Goal: Navigation & Orientation: Find specific page/section

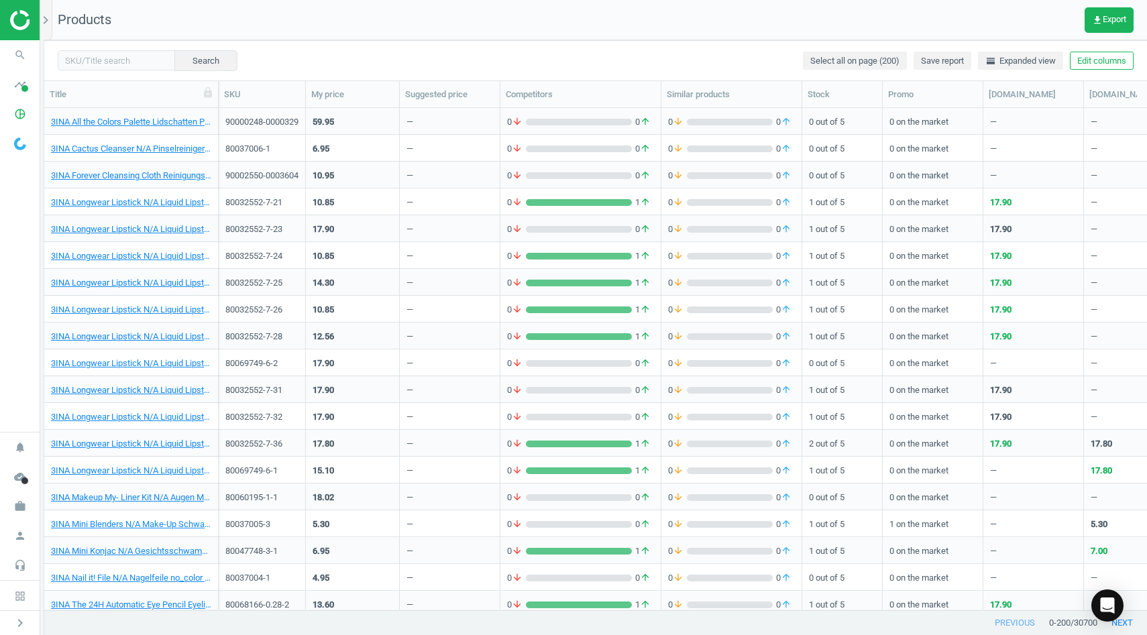
click at [24, 25] on img at bounding box center [57, 20] width 95 height 20
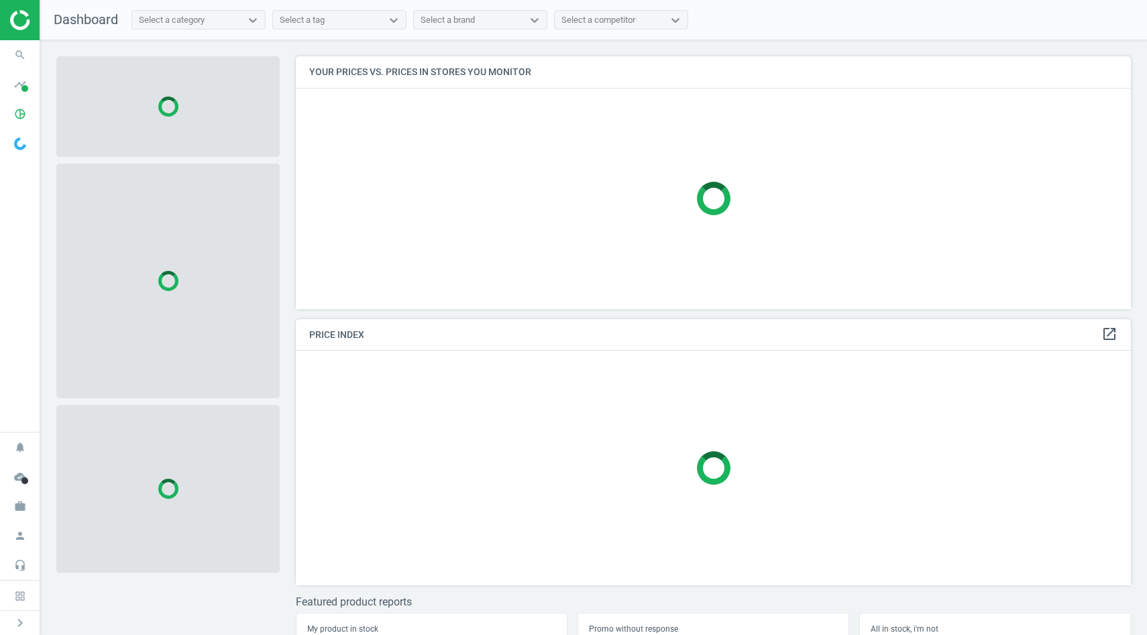
scroll to position [254, 836]
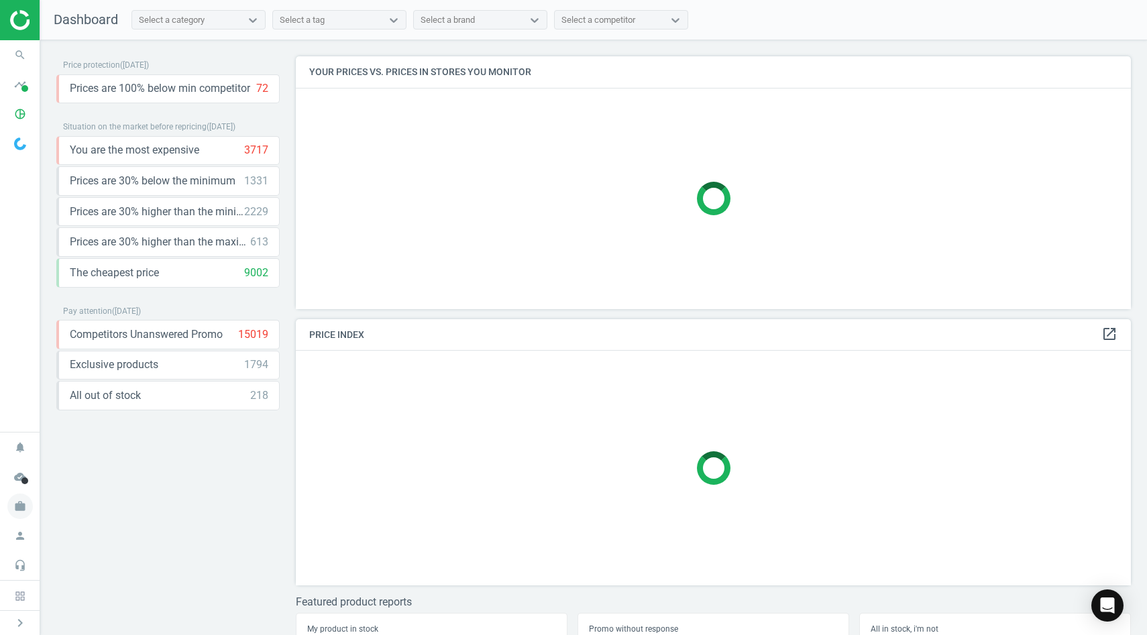
click at [22, 509] on icon "work" at bounding box center [19, 506] width 25 height 25
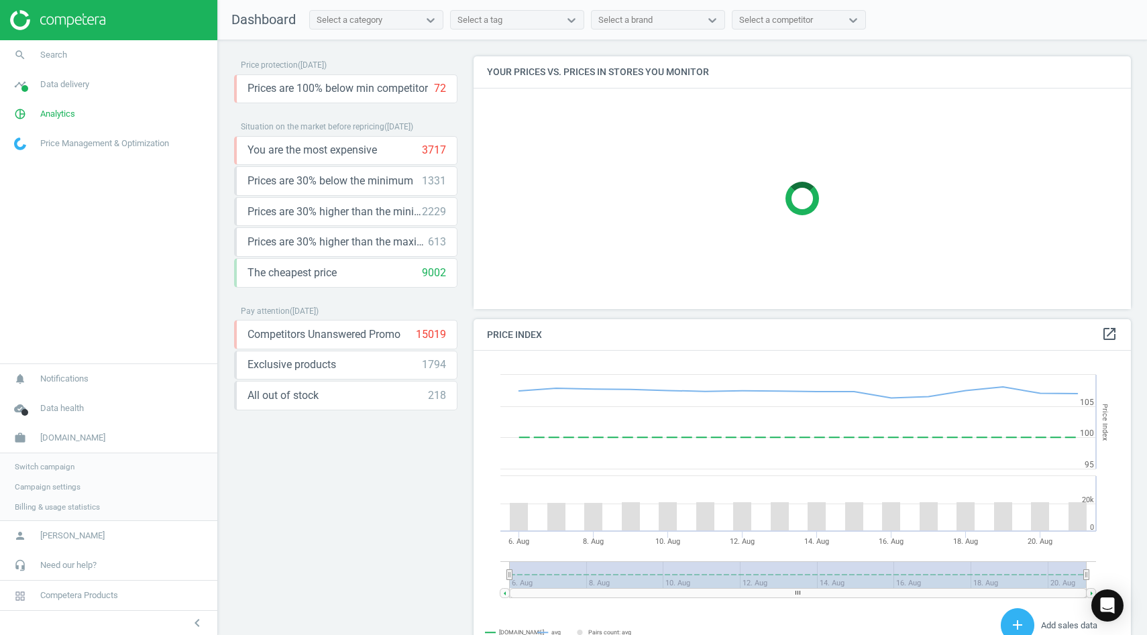
scroll to position [267, 658]
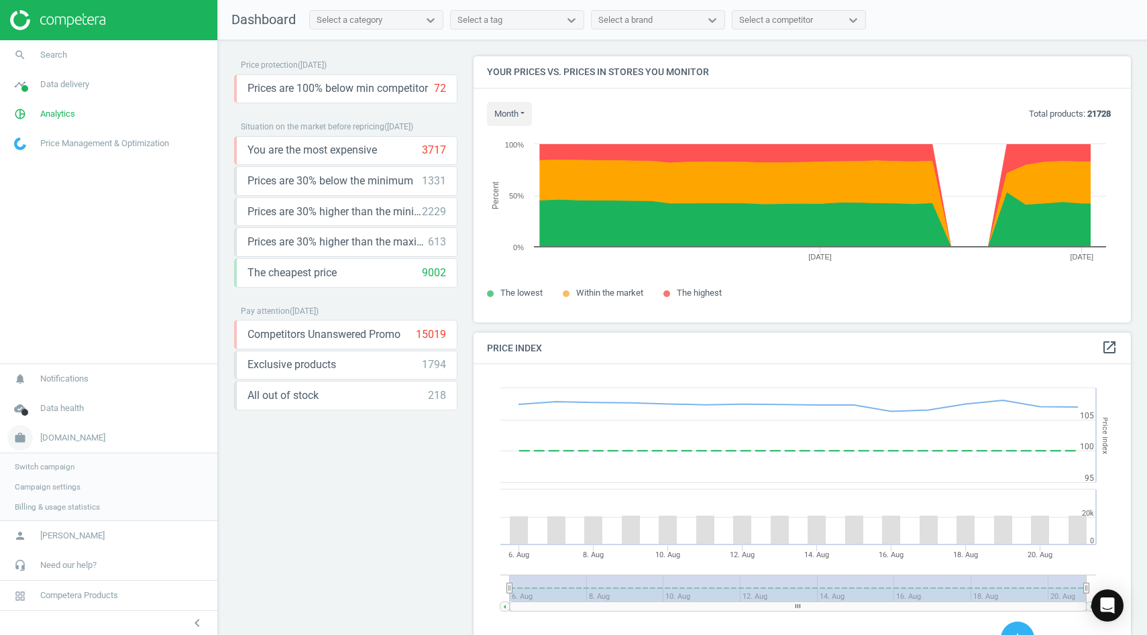
click at [64, 444] on link "work [DOMAIN_NAME]" at bounding box center [108, 438] width 217 height 30
click at [19, 513] on icon "work" at bounding box center [19, 506] width 25 height 25
click at [38, 471] on span "Switch campaign" at bounding box center [45, 467] width 60 height 11
